Goal: Information Seeking & Learning: Learn about a topic

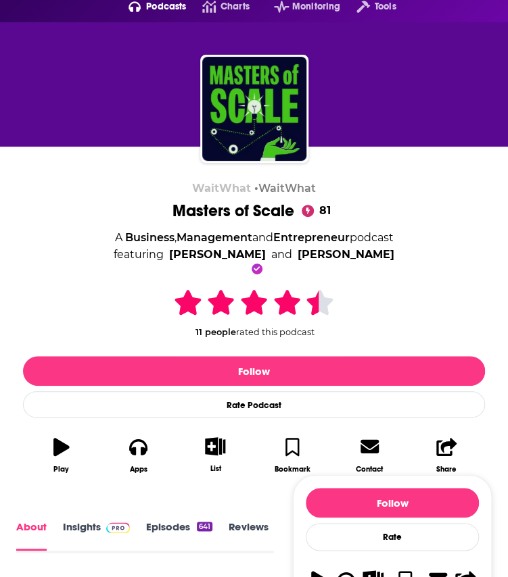
scroll to position [365, 0]
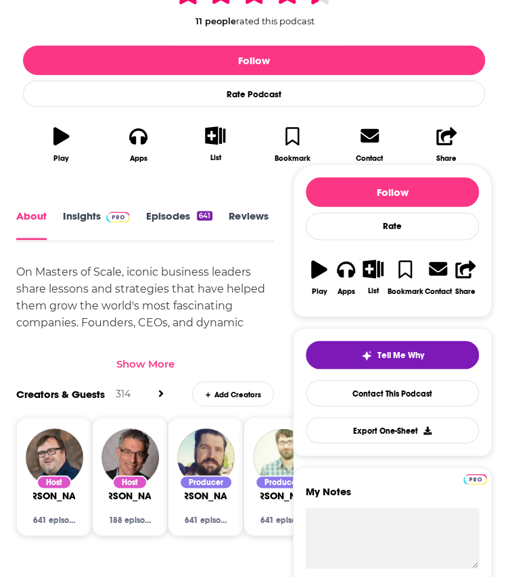
click at [80, 215] on link "Insights" at bounding box center [96, 224] width 67 height 30
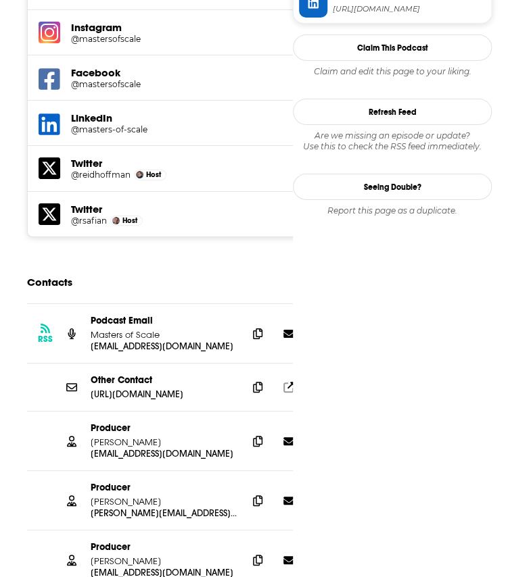
scroll to position [1344, 0]
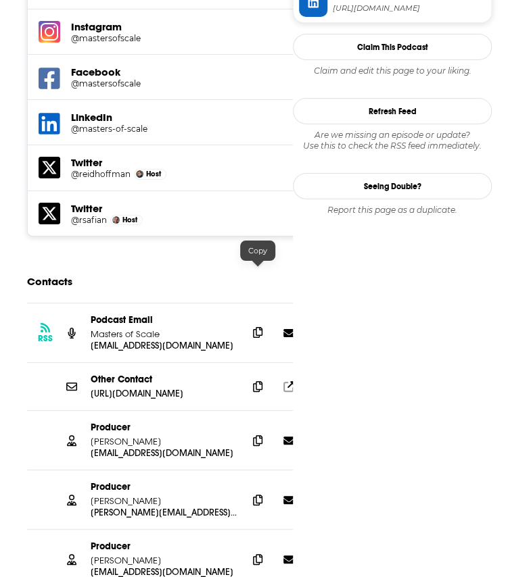
click at [260, 327] on icon at bounding box center [257, 332] width 9 height 11
click at [259, 435] on icon at bounding box center [257, 440] width 9 height 11
click at [255, 494] on icon at bounding box center [257, 499] width 9 height 11
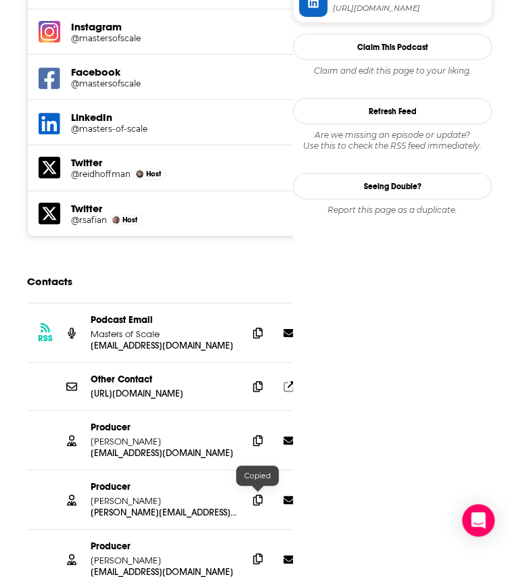
click at [257, 553] on icon at bounding box center [257, 558] width 9 height 11
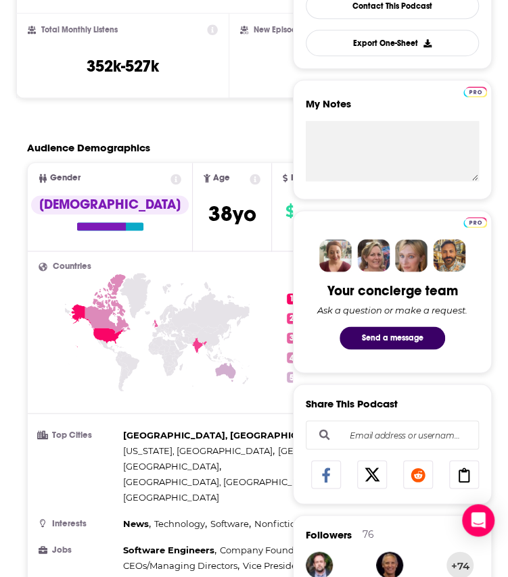
scroll to position [0, 0]
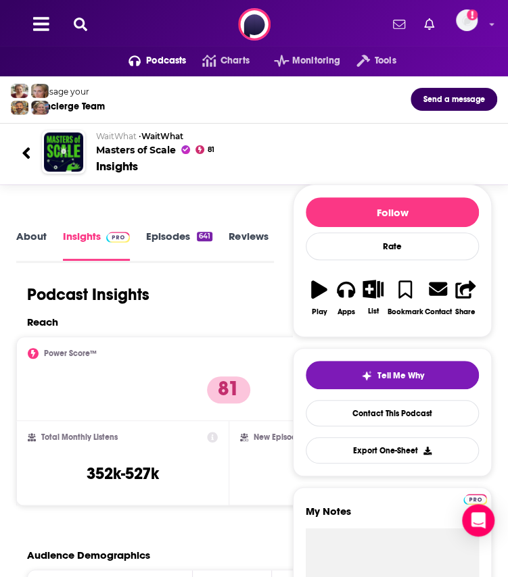
click at [82, 22] on icon at bounding box center [81, 25] width 14 height 14
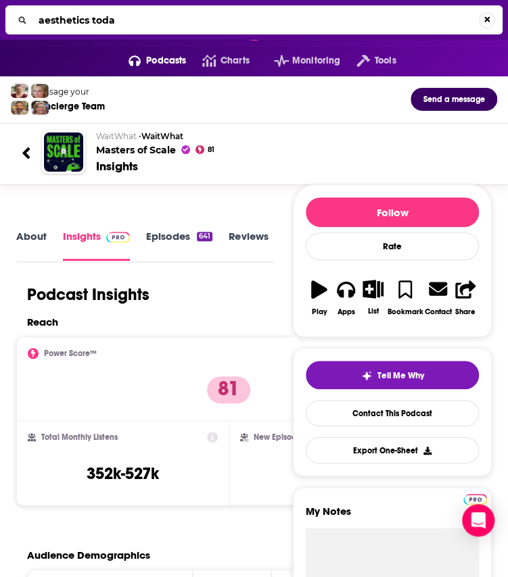
type input "aesthetics [DATE]"
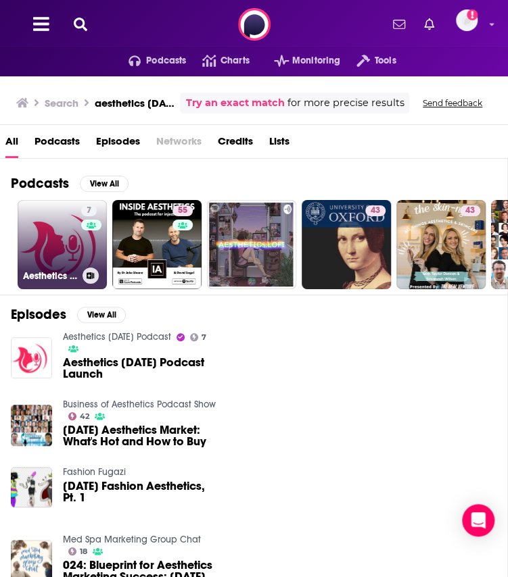
click at [50, 229] on link "7 Aesthetics [DATE] Podcast" at bounding box center [62, 244] width 89 height 89
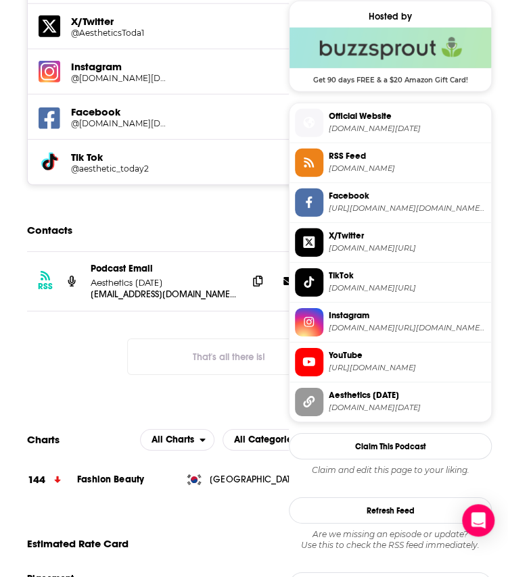
scroll to position [1085, 0]
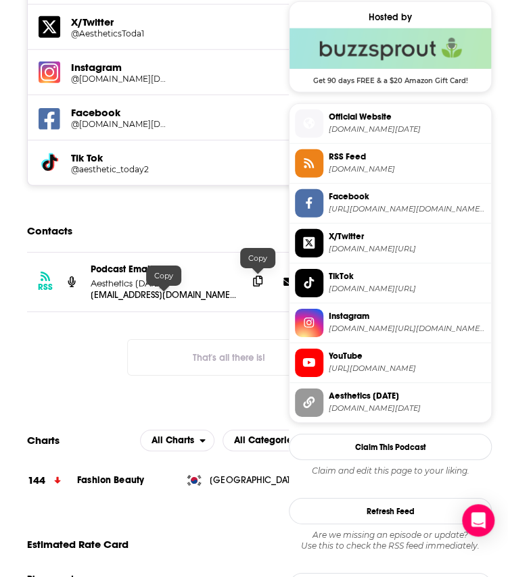
click at [257, 276] on icon at bounding box center [257, 281] width 9 height 11
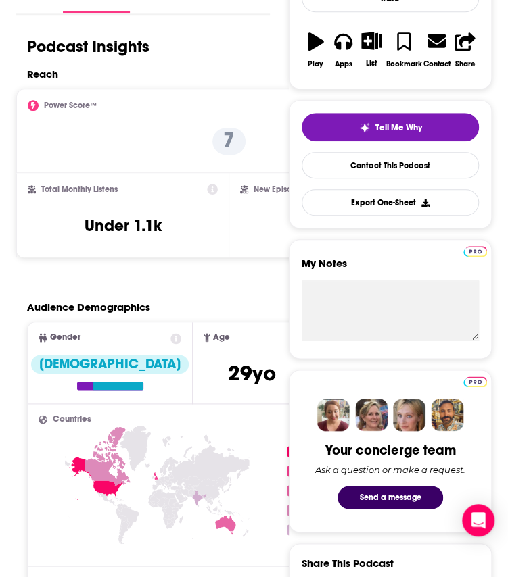
scroll to position [0, 0]
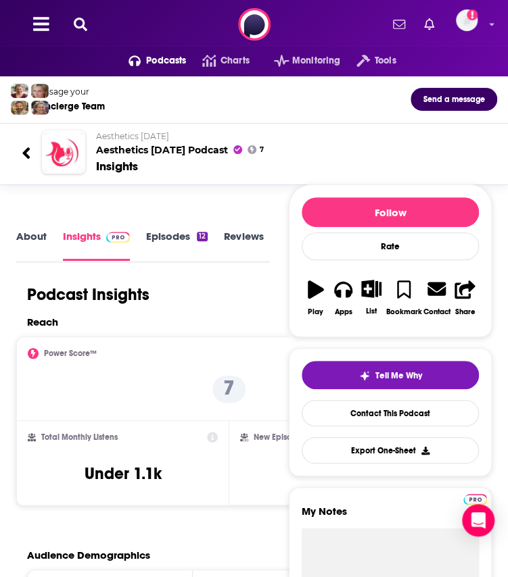
click at [24, 237] on link "About" at bounding box center [31, 245] width 30 height 30
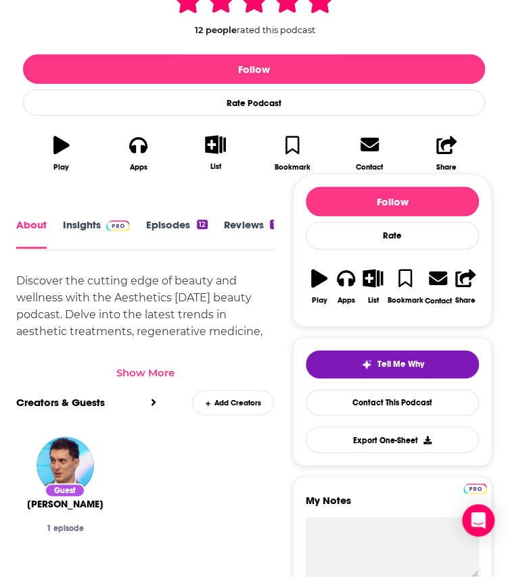
scroll to position [339, 0]
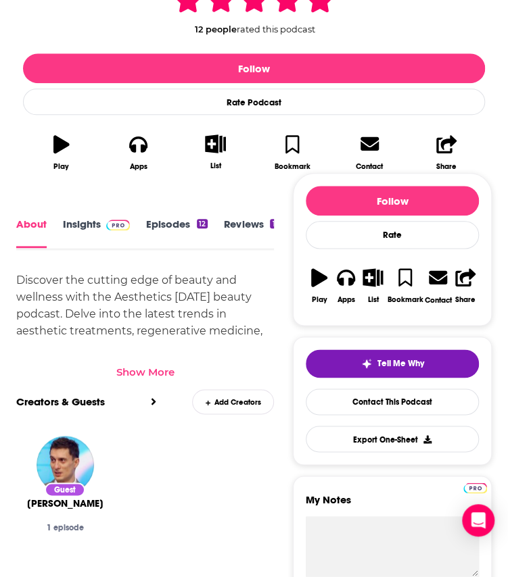
click at [155, 371] on div "Show More" at bounding box center [145, 372] width 58 height 13
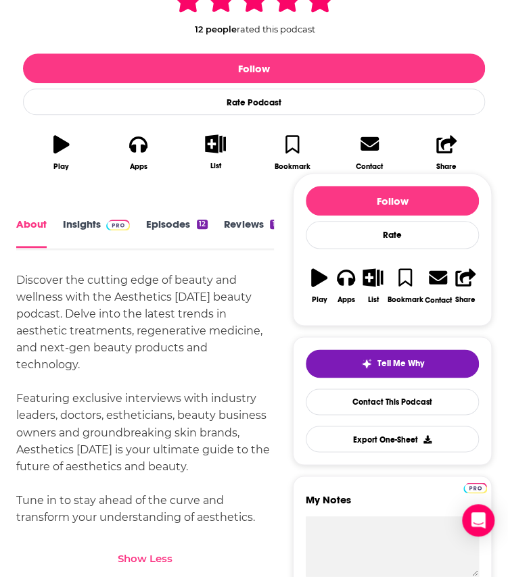
click at [134, 313] on div "Discover the cutting edge of beauty and wellness with the Aesthetics [DATE] bea…" at bounding box center [144, 398] width 257 height 253
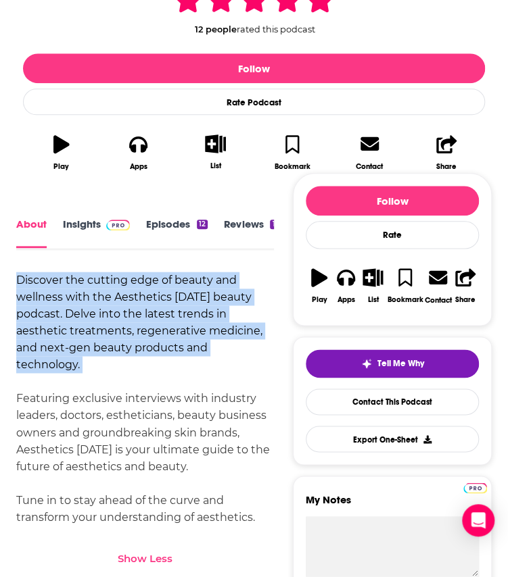
click at [134, 313] on div "Discover the cutting edge of beauty and wellness with the Aesthetics [DATE] bea…" at bounding box center [144, 398] width 257 height 253
copy div "Discover the cutting edge of beauty and wellness with the Aesthetics [DATE] bea…"
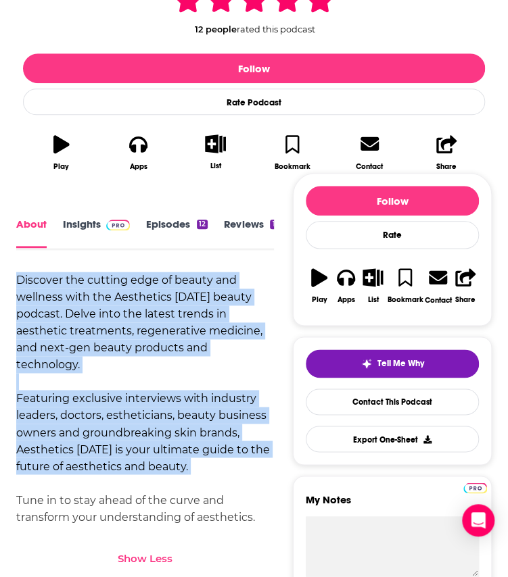
drag, startPoint x: 230, startPoint y: 479, endPoint x: -13, endPoint y: 278, distance: 315.3
copy div "Discover the cutting edge of beauty and wellness with the Aesthetics [DATE] bea…"
click at [93, 232] on link "Insights" at bounding box center [96, 233] width 67 height 30
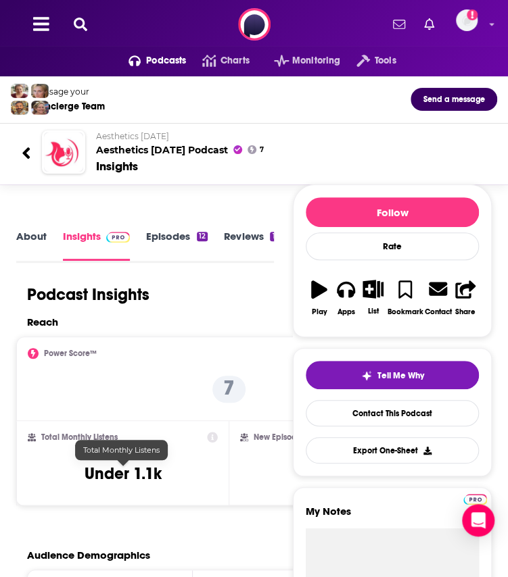
scroll to position [310, 0]
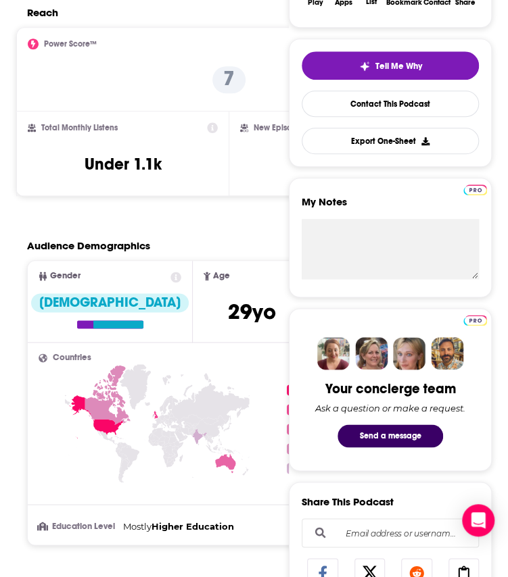
click at [64, 25] on div "Reach" at bounding box center [228, 16] width 425 height 21
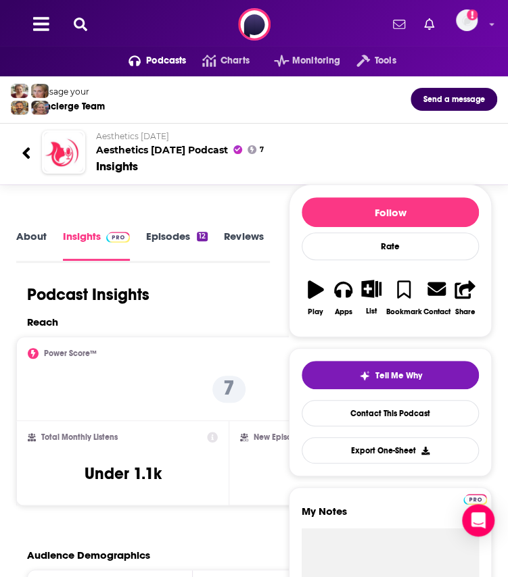
click at [84, 17] on button at bounding box center [81, 25] width 22 height 16
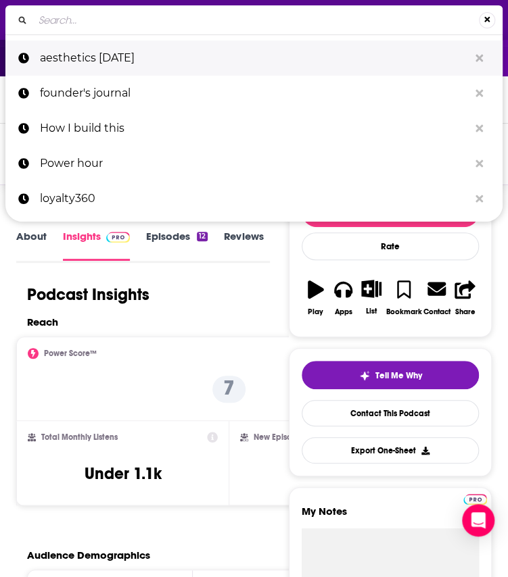
type input "Breaking Beauty"
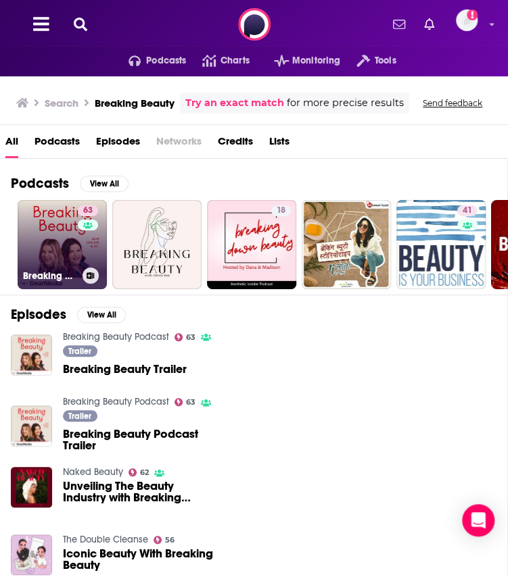
click at [54, 254] on link "63 Breaking Beauty Podcast" at bounding box center [62, 244] width 89 height 89
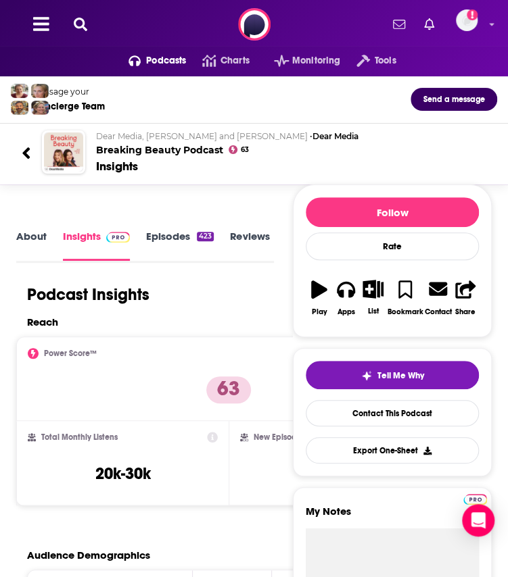
click at [30, 233] on link "About" at bounding box center [31, 245] width 30 height 31
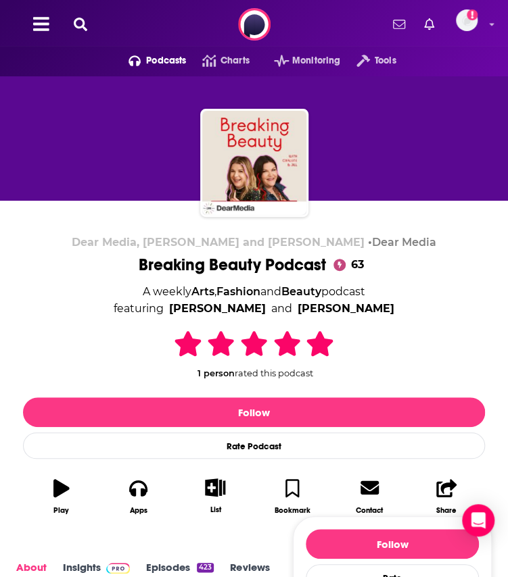
scroll to position [372, 0]
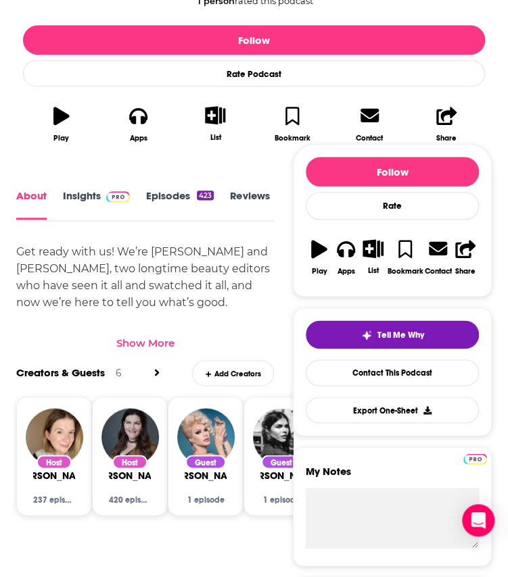
click at [159, 343] on div "Show More" at bounding box center [145, 343] width 58 height 13
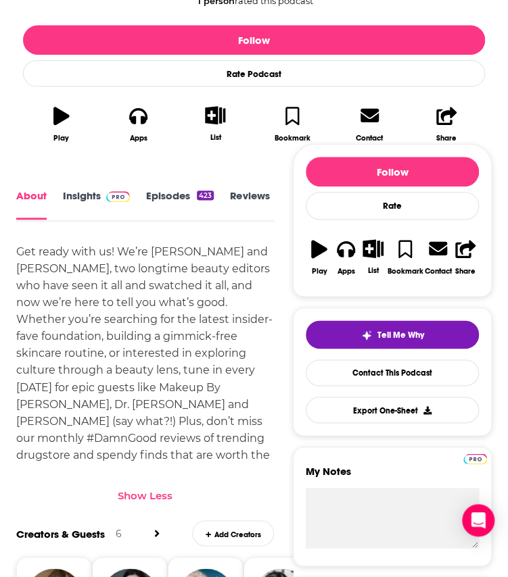
click at [118, 285] on div "Get ready with us! We’re [PERSON_NAME] and [PERSON_NAME], two longtime beauty e…" at bounding box center [144, 361] width 257 height 237
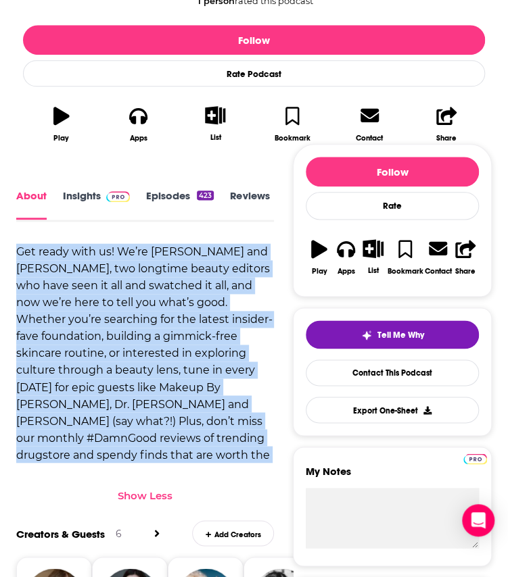
click at [118, 285] on div "Get ready with us! We’re [PERSON_NAME] and [PERSON_NAME], two longtime beauty e…" at bounding box center [144, 361] width 257 height 237
copy div "Get ready with us! We’re [PERSON_NAME] and [PERSON_NAME], two longtime beauty e…"
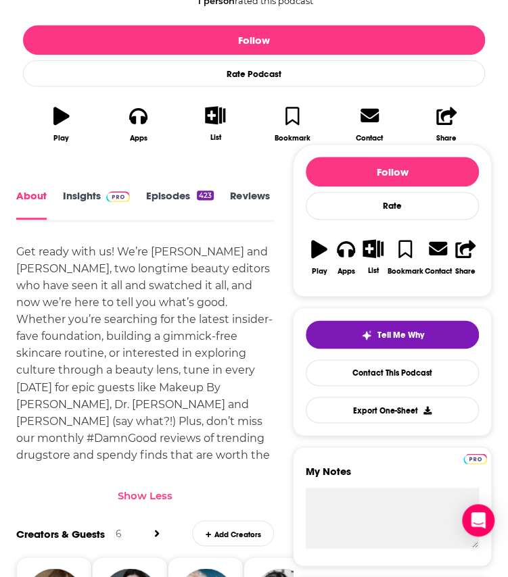
click at [76, 194] on link "Insights" at bounding box center [96, 204] width 67 height 30
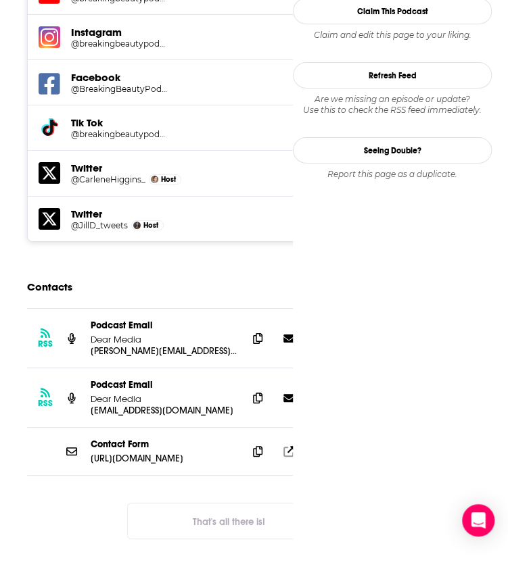
scroll to position [1340, 0]
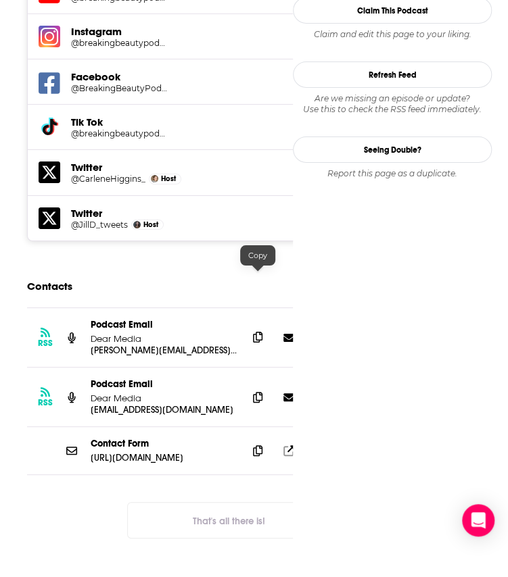
click at [255, 332] on icon at bounding box center [257, 337] width 9 height 11
click at [255, 387] on span at bounding box center [257, 397] width 20 height 20
